Goal: Check status

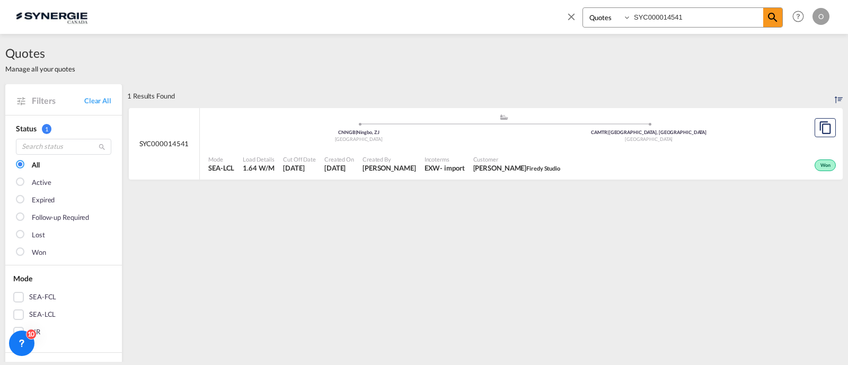
select select "Quotes"
click at [673, 15] on input "SYC000014541" at bounding box center [697, 17] width 132 height 19
paste input "378"
type input "SYC000014378"
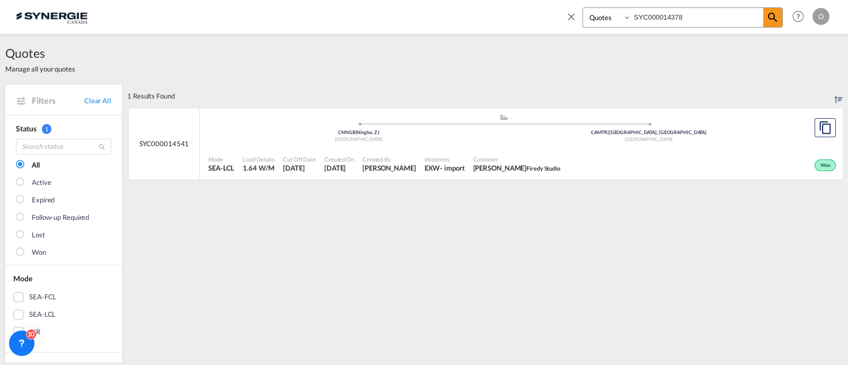
click at [783, 13] on div "Bookings Quotes Enquiries SYC000014378 Help Resources Product Release O My Prof…" at bounding box center [695, 16] width 273 height 33
click at [772, 16] on md-icon "icon-magnify" at bounding box center [773, 17] width 13 height 13
click at [565, 160] on div "Won" at bounding box center [695, 164] width 288 height 27
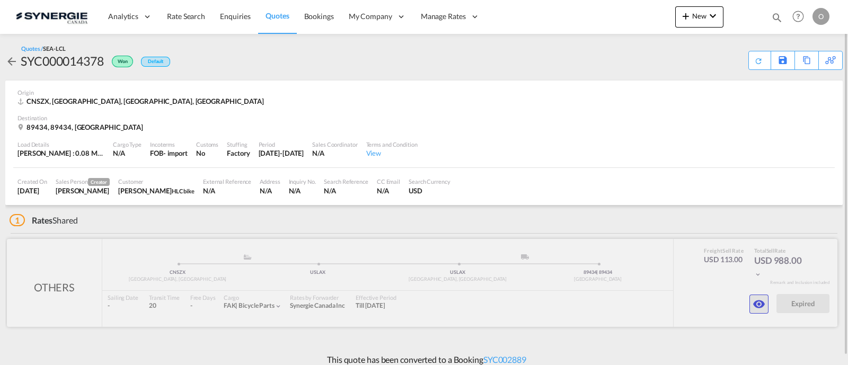
click at [762, 309] on md-icon "icon-eye" at bounding box center [759, 304] width 13 height 13
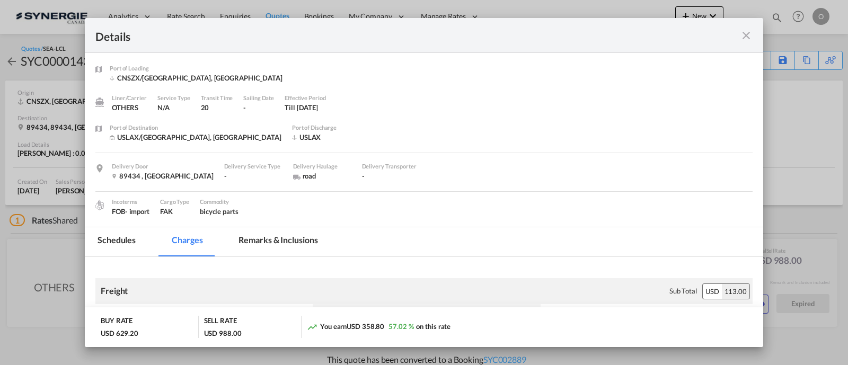
click at [262, 236] on md-tab-item "Remarks & Inclusions" at bounding box center [278, 241] width 104 height 29
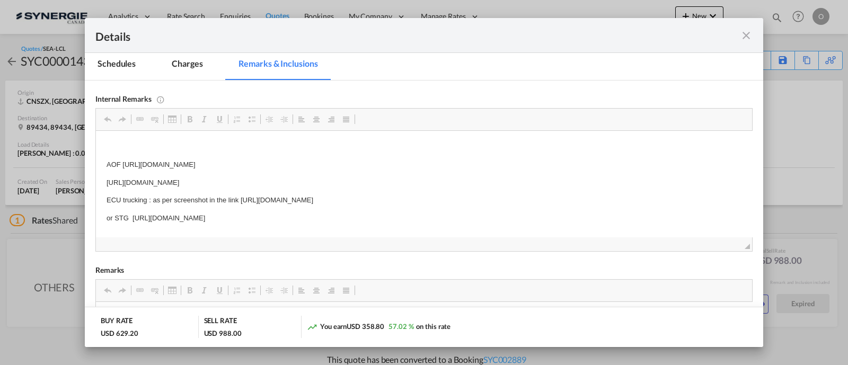
scroll to position [11, 0]
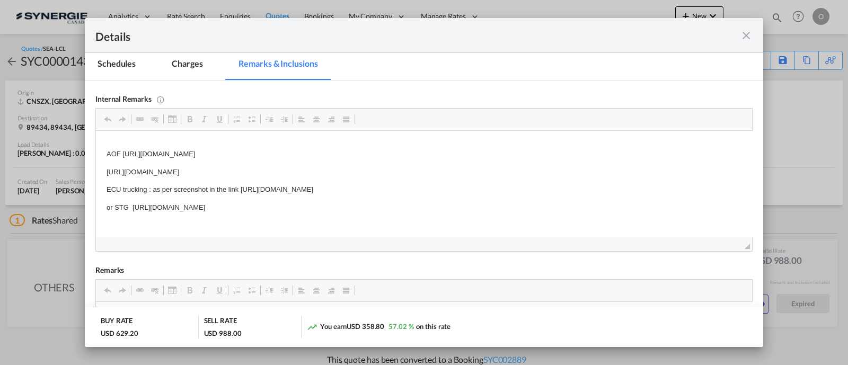
drag, startPoint x: 241, startPoint y: 192, endPoint x: 543, endPoint y: 189, distance: 302.2
click at [543, 189] on p "ECU trucking : as per screenshot in the link [URL][DOMAIN_NAME]" at bounding box center [424, 189] width 635 height 11
copy p "[URL][DOMAIN_NAME]"
drag, startPoint x: 415, startPoint y: 210, endPoint x: 134, endPoint y: 204, distance: 280.5
click at [134, 204] on p "or STG [URL][DOMAIN_NAME]" at bounding box center [424, 207] width 635 height 11
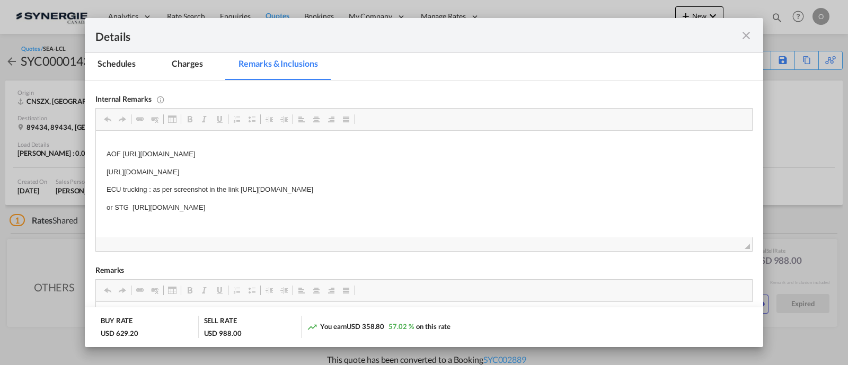
copy p "[URL][DOMAIN_NAME]"
